Goal: Information Seeking & Learning: Learn about a topic

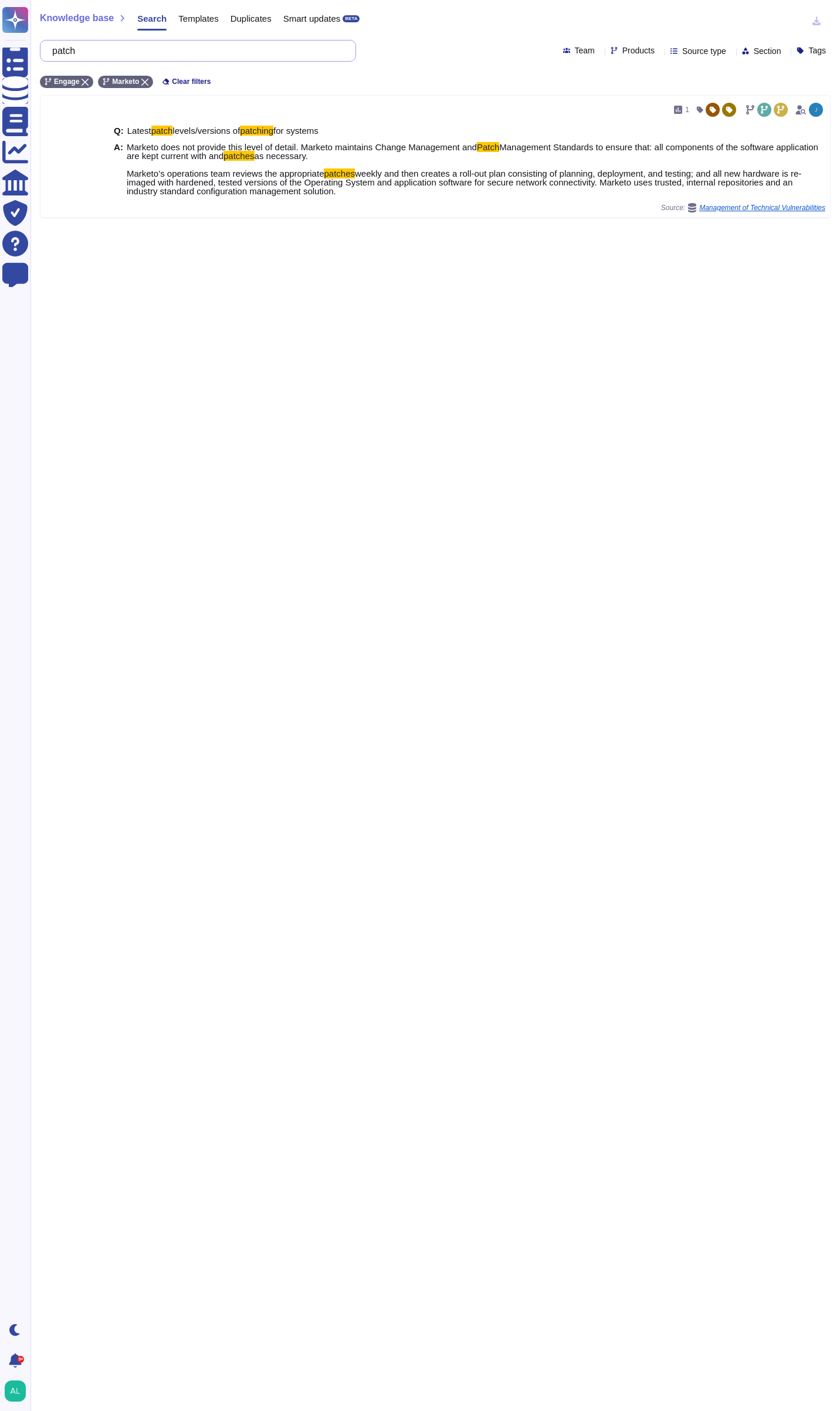
click at [126, 45] on input "patch" at bounding box center [195, 51] width 297 height 21
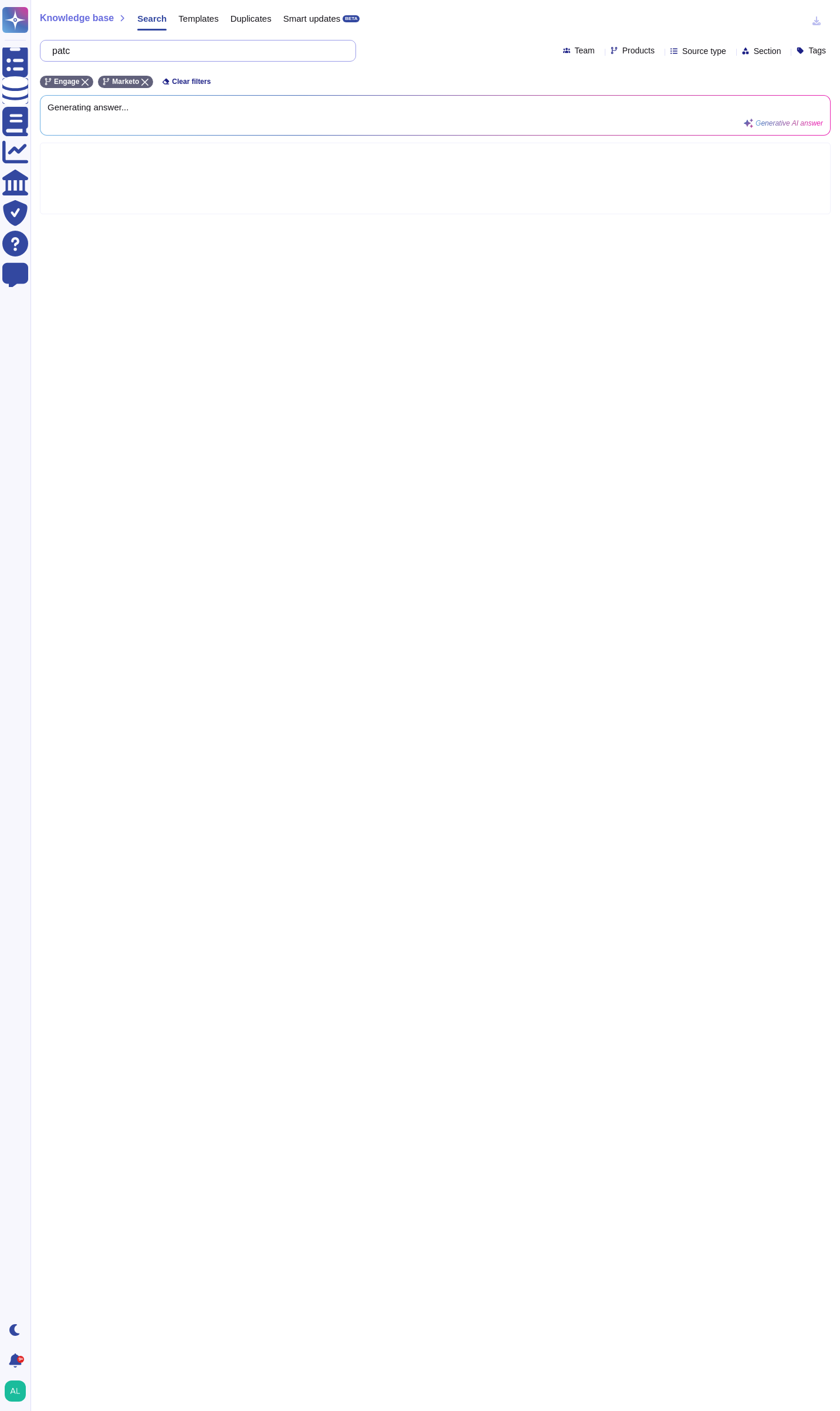
type input "pat"
type input "data classification"
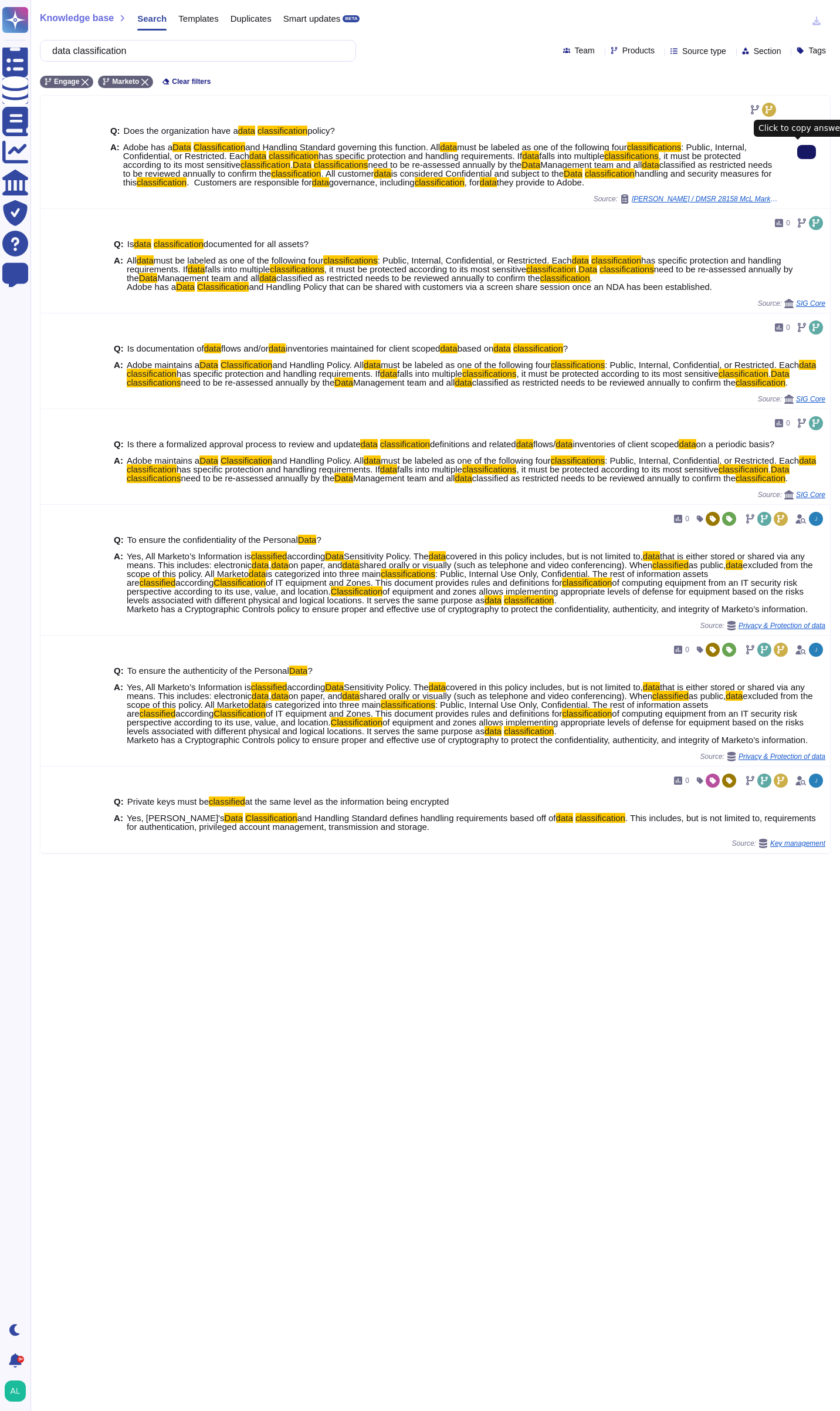
click at [807, 152] on icon at bounding box center [807, 152] width 0 height 0
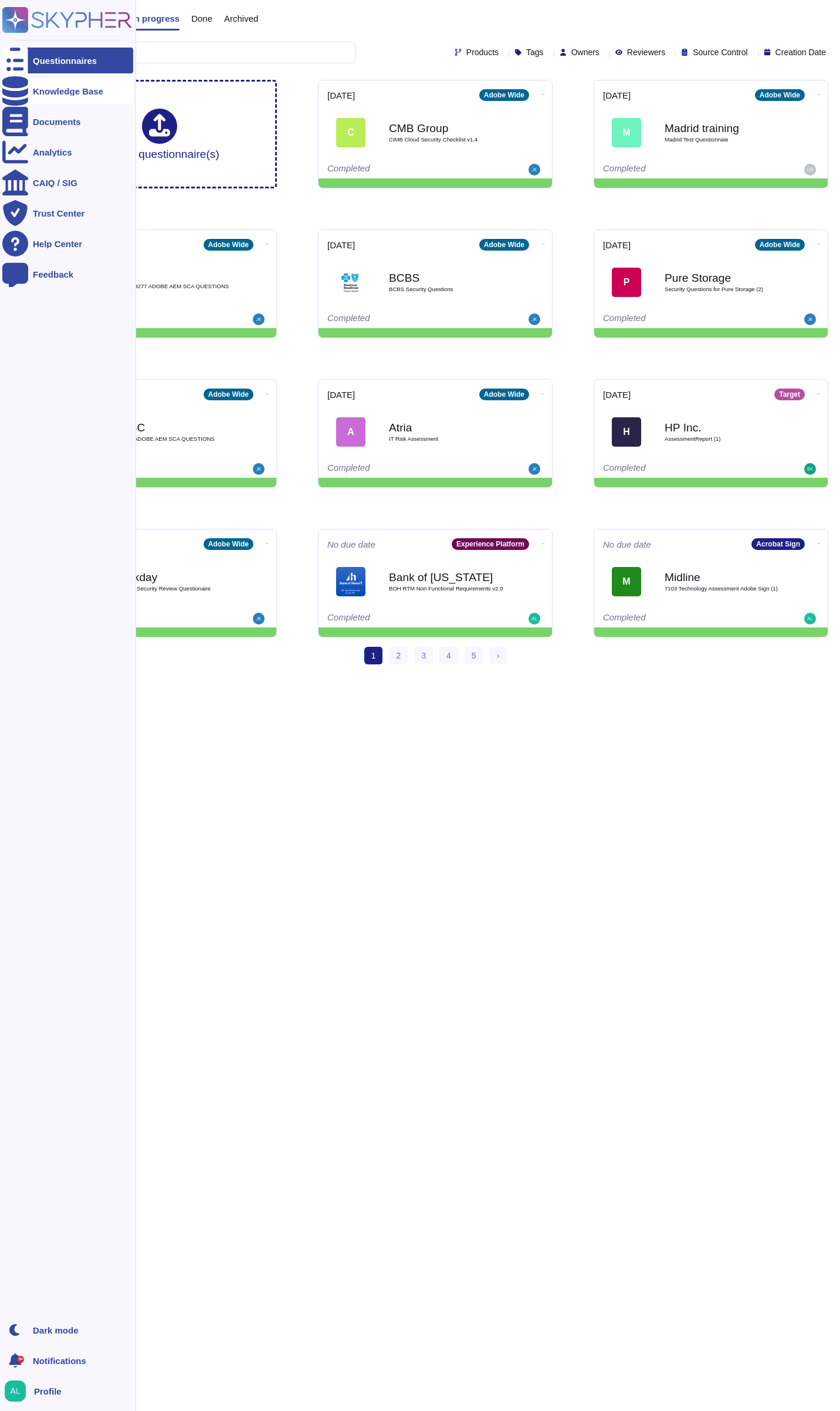
click at [16, 88] on icon at bounding box center [15, 91] width 26 height 29
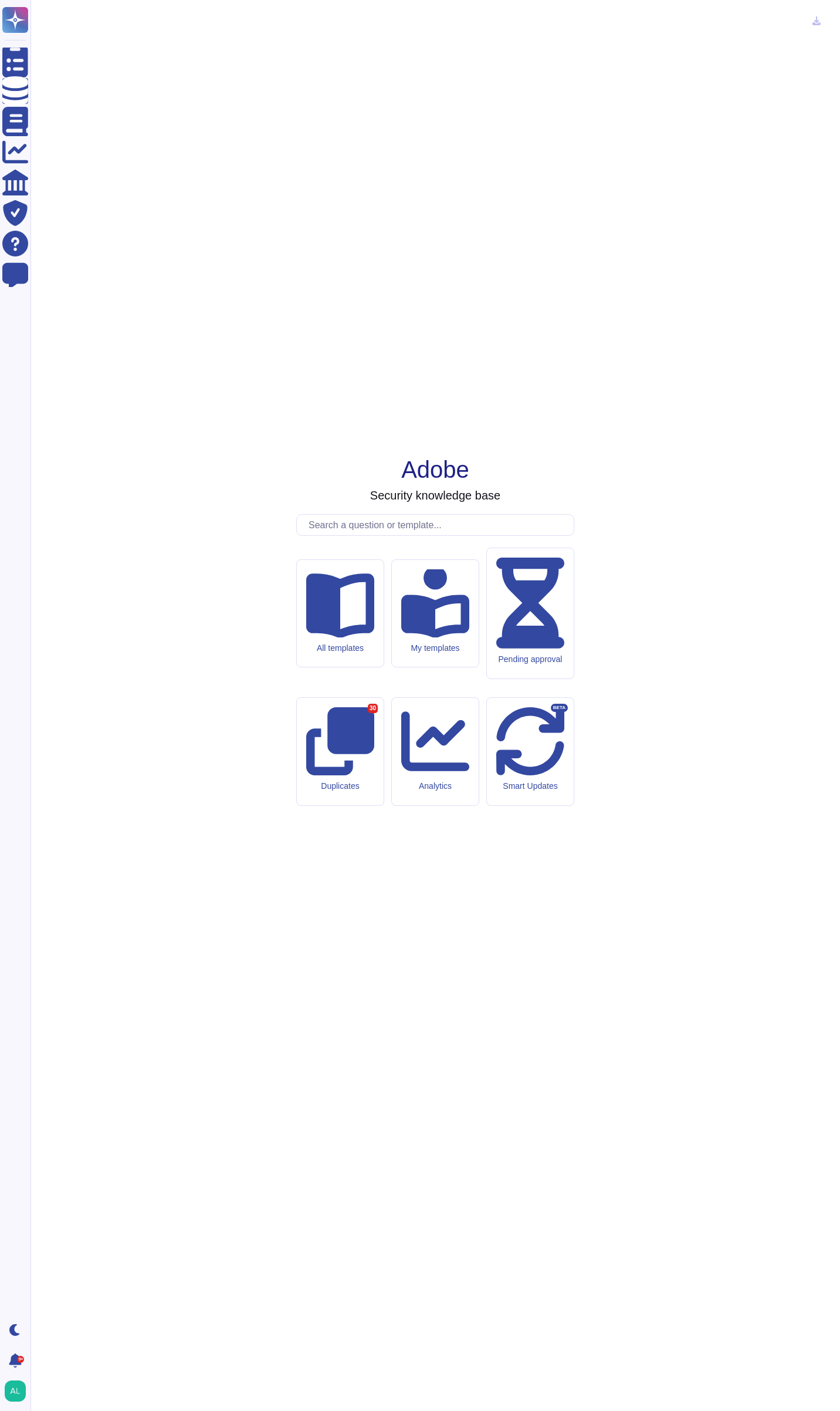
click at [388, 535] on input "text" at bounding box center [438, 525] width 271 height 21
click at [389, 535] on input "text" at bounding box center [438, 525] width 271 height 21
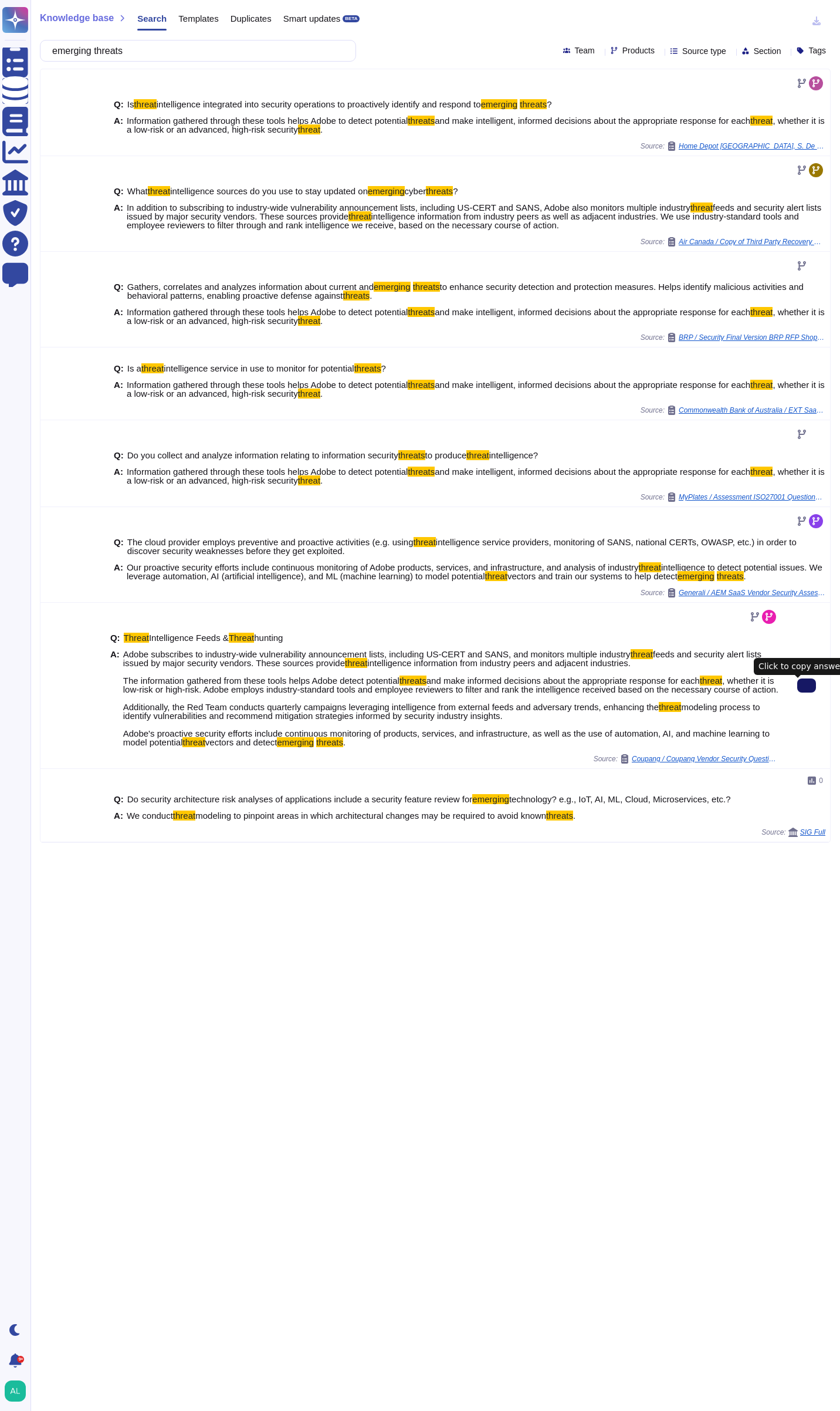
type input "emerging threats"
